Goal: Information Seeking & Learning: Learn about a topic

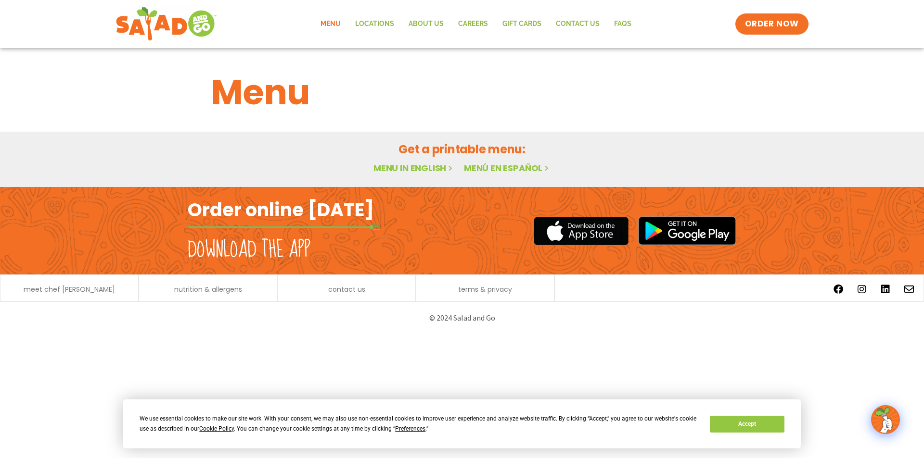
click at [342, 21] on link "Menu" at bounding box center [330, 24] width 35 height 22
click at [435, 164] on link "Menu in English" at bounding box center [413, 168] width 81 height 12
click at [746, 425] on button "Accept" at bounding box center [747, 424] width 74 height 17
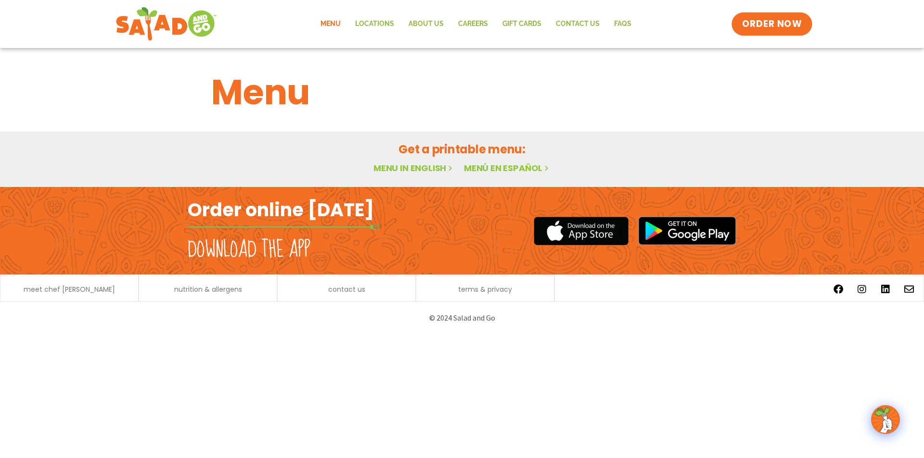
click at [776, 26] on span "ORDER NOW" at bounding box center [772, 24] width 60 height 13
